Goal: Task Accomplishment & Management: Use online tool/utility

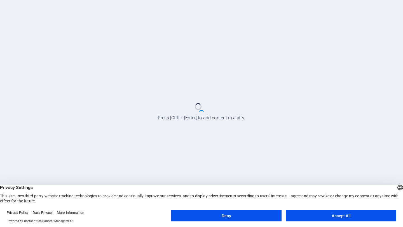
click at [342, 215] on button "Accept All" at bounding box center [341, 216] width 110 height 11
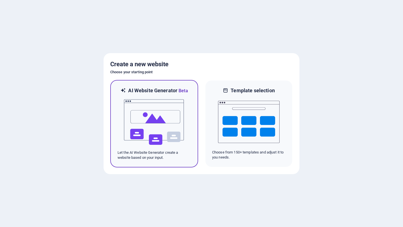
click at [172, 159] on p "Let the AI Website Generator create a website based on your input." at bounding box center [154, 155] width 73 height 10
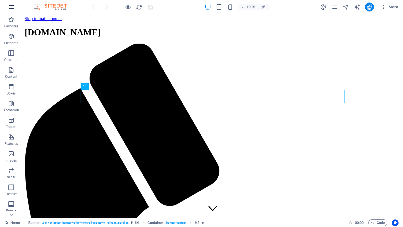
click at [13, 9] on icon "button" at bounding box center [11, 7] width 7 height 7
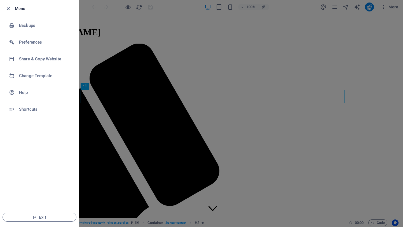
click at [108, 122] on div at bounding box center [201, 113] width 403 height 227
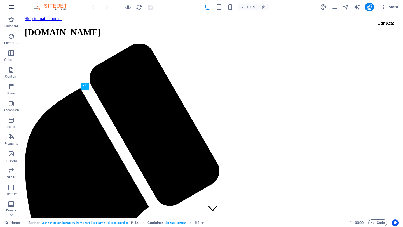
click at [11, 9] on icon "button" at bounding box center [11, 7] width 7 height 7
click at [384, 7] on icon "button" at bounding box center [384, 7] width 6 height 6
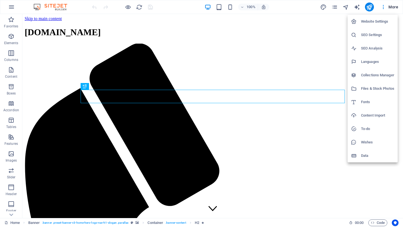
click at [243, 29] on div at bounding box center [201, 113] width 403 height 227
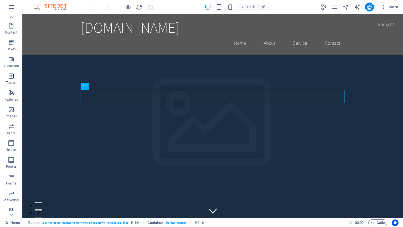
scroll to position [48, 0]
click at [11, 110] on span "Images" at bounding box center [11, 109] width 22 height 13
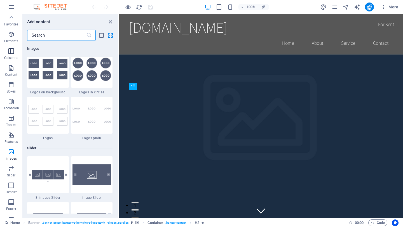
scroll to position [0, 0]
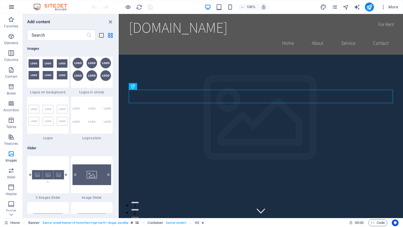
click at [11, 7] on icon "button" at bounding box center [11, 7] width 7 height 7
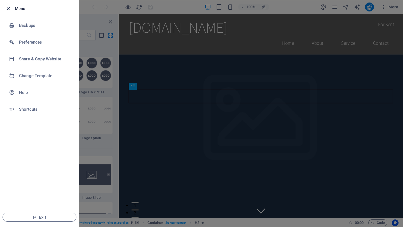
click at [9, 9] on icon "button" at bounding box center [8, 9] width 6 height 6
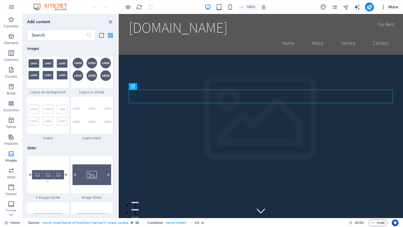
click at [388, 8] on span "More" at bounding box center [390, 7] width 18 height 6
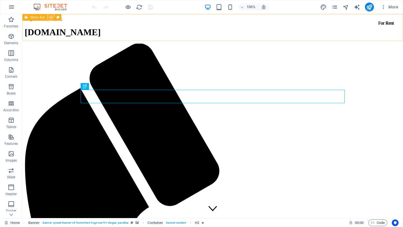
click at [51, 18] on icon at bounding box center [51, 18] width 3 height 6
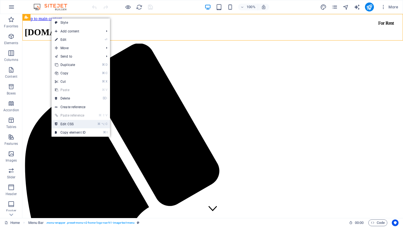
click at [70, 126] on link "⌘ ⌥ C Edit CSS" at bounding box center [71, 124] width 38 height 8
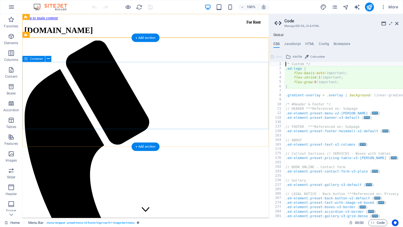
type textarea "@include menu-v2($menu-wrapper-background: $color-primary, $menu-link-tt: none);"
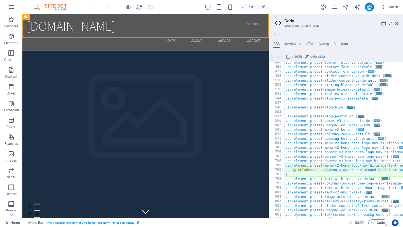
scroll to position [194, 0]
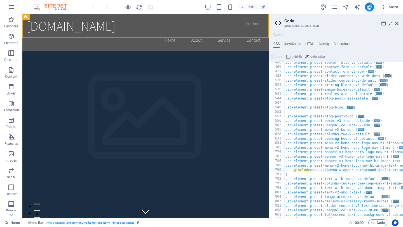
click at [310, 44] on h4 "HTML" at bounding box center [310, 45] width 9 height 6
type textarea "<a href="#main-content" class="wv-link-content button">Skip to main content</a>"
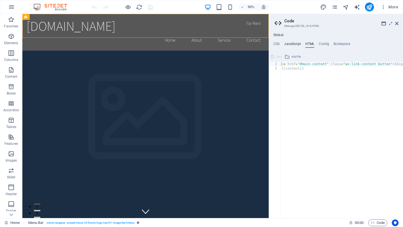
click at [292, 43] on h4 "JavaScript" at bounding box center [292, 45] width 17 height 6
type textarea "/* JS for preset "Menu V2" */"
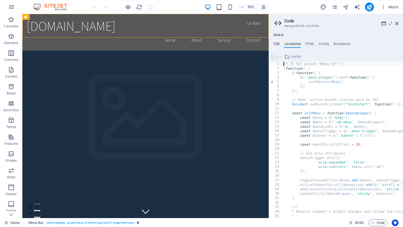
click at [279, 43] on h4 "CSS" at bounding box center [277, 45] width 6 height 6
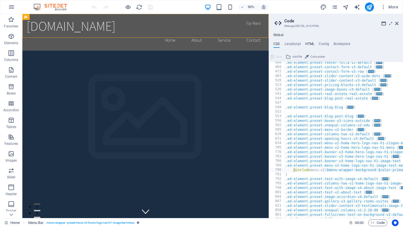
click at [312, 44] on h4 "HTML" at bounding box center [310, 45] width 9 height 6
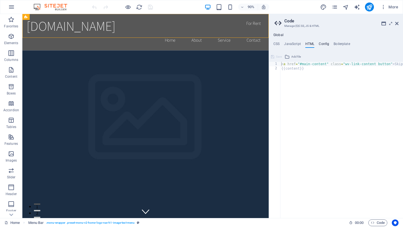
click at [321, 44] on h4 "Config" at bounding box center [324, 45] width 10 height 6
type textarea "$color-background: #ffffff;"
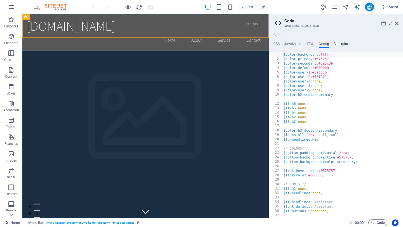
click at [340, 44] on h4 "Boilerplate" at bounding box center [342, 45] width 17 height 6
